Goal: Check status

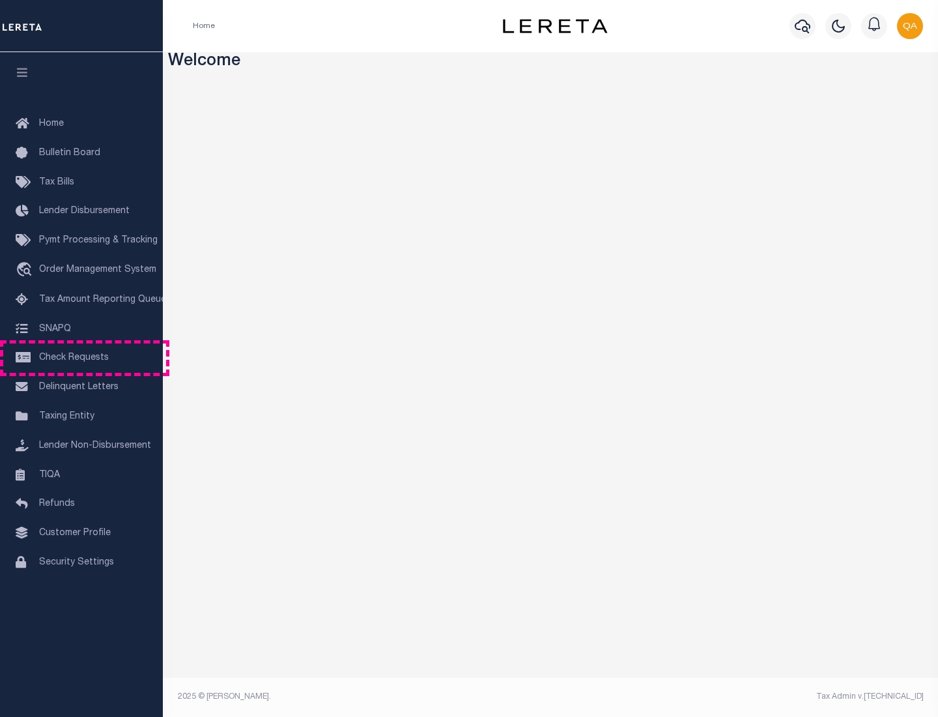
click at [81, 358] on span "Check Requests" at bounding box center [74, 357] width 70 height 9
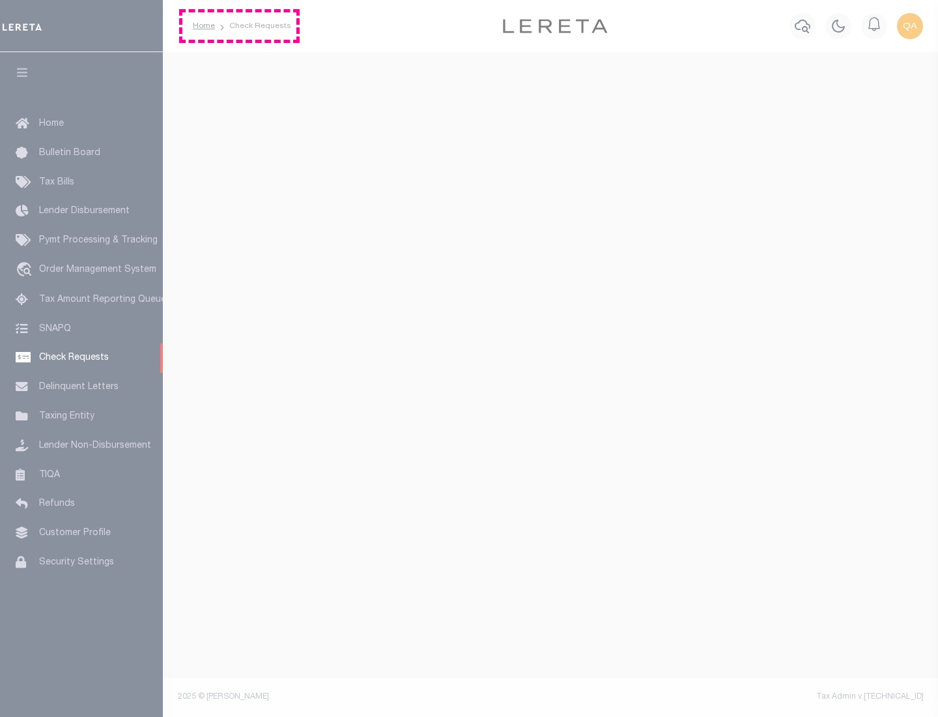
select select "50"
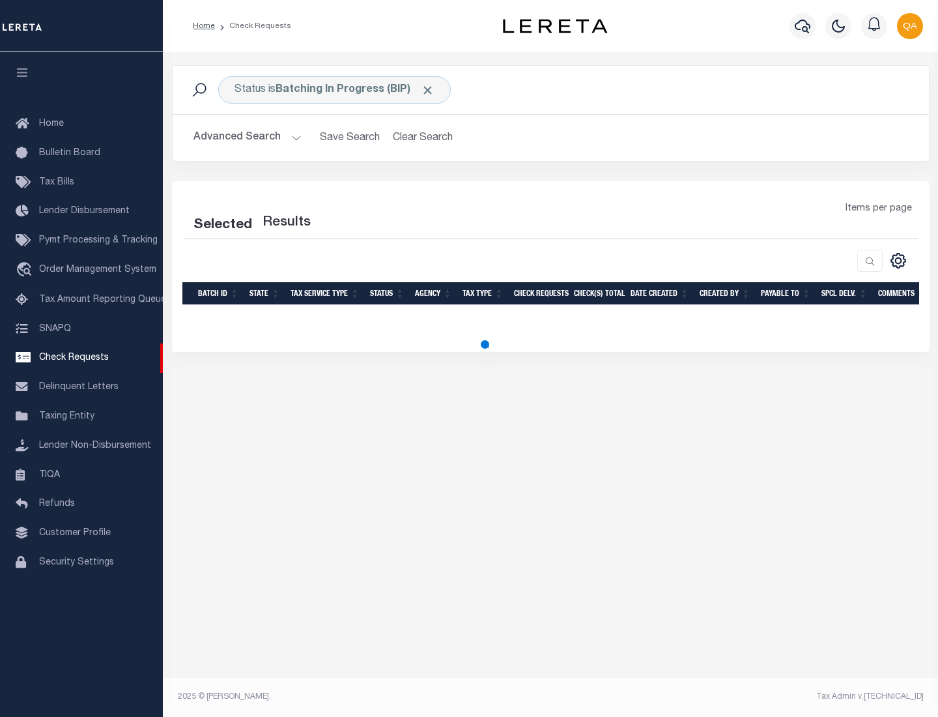
select select "50"
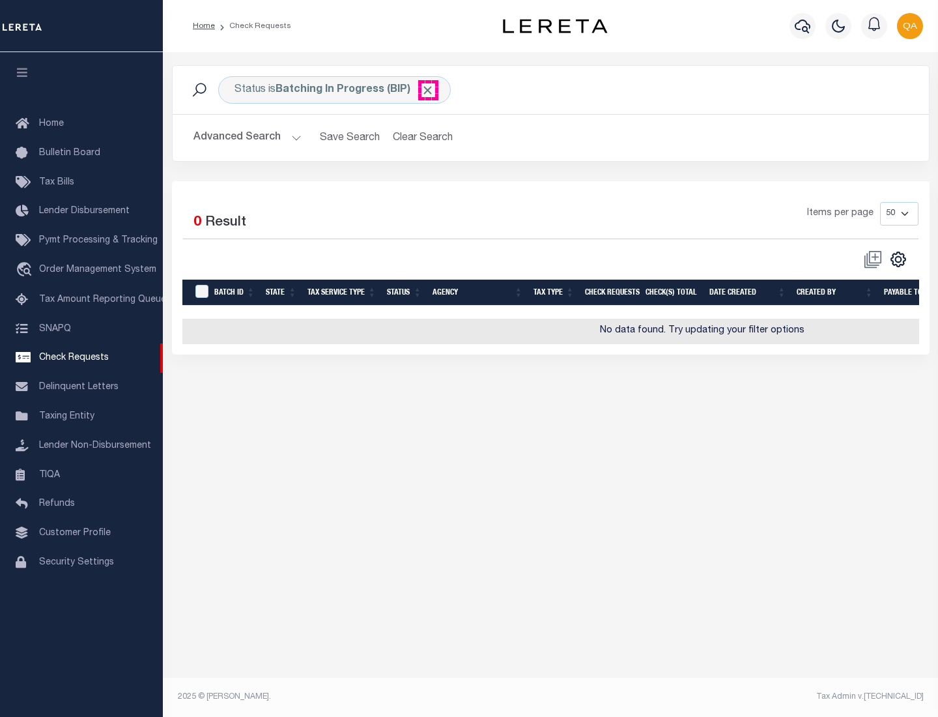
click at [428, 90] on span "Click to Remove" at bounding box center [428, 90] width 14 height 14
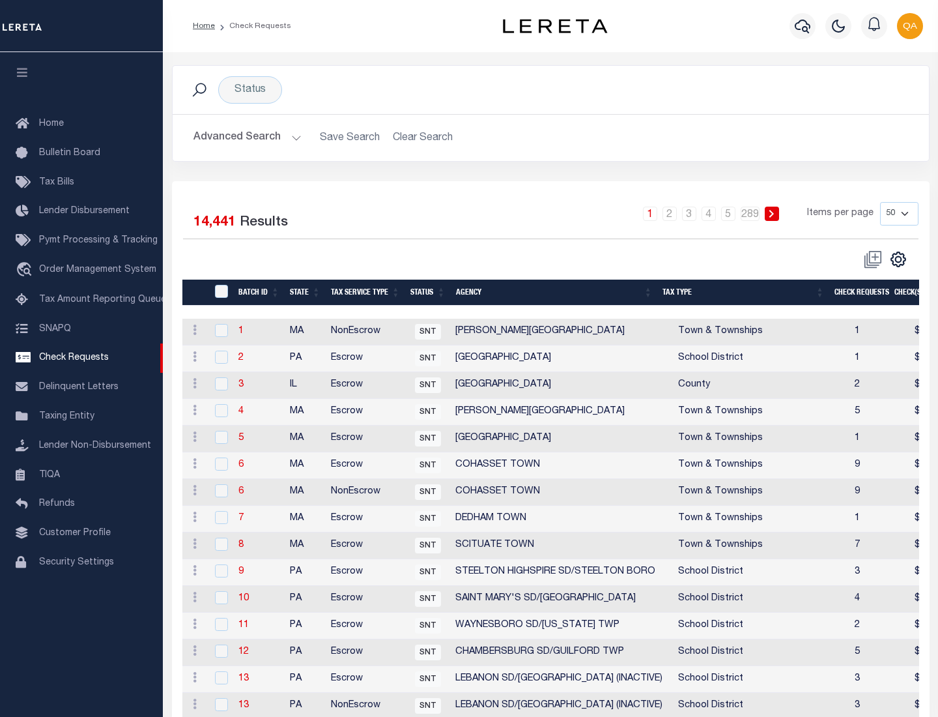
scroll to position [628, 0]
